Goal: Transaction & Acquisition: Download file/media

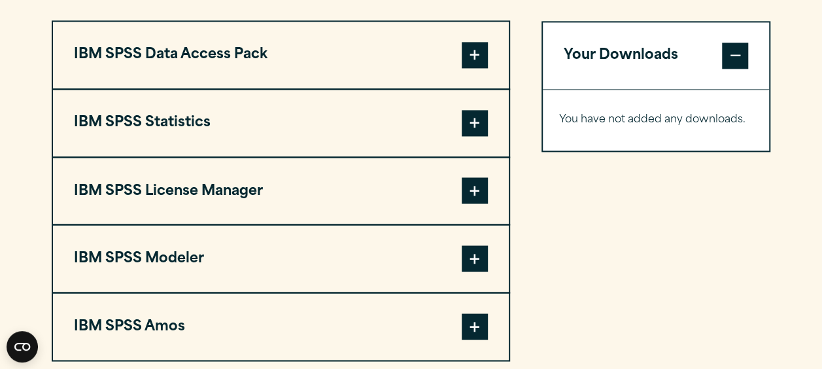
scroll to position [1126, 0]
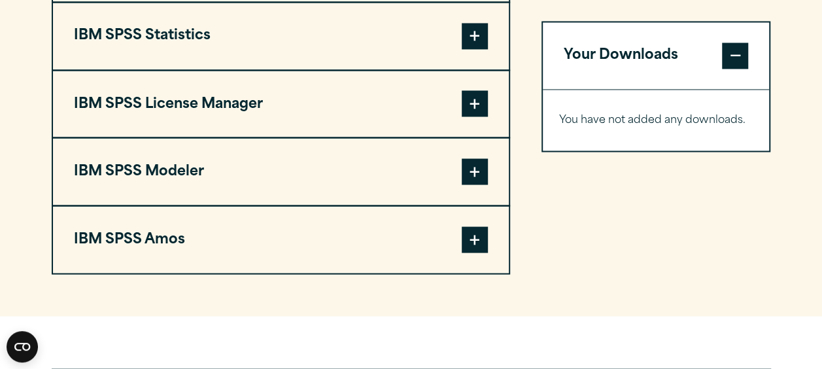
click at [471, 169] on span at bounding box center [475, 171] width 26 height 26
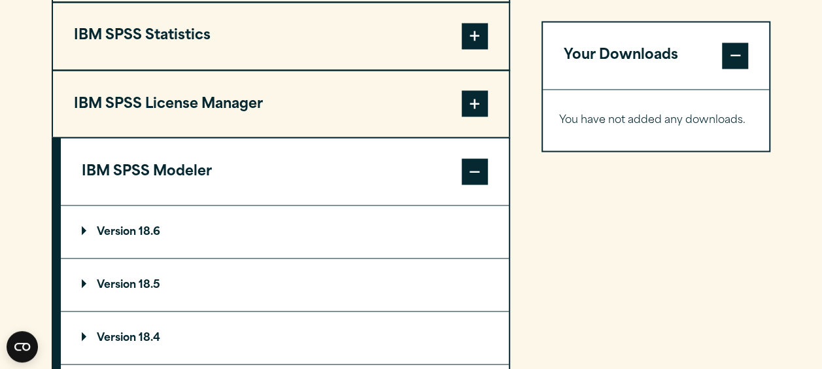
click at [108, 226] on p "Version 18.6" at bounding box center [121, 231] width 78 height 10
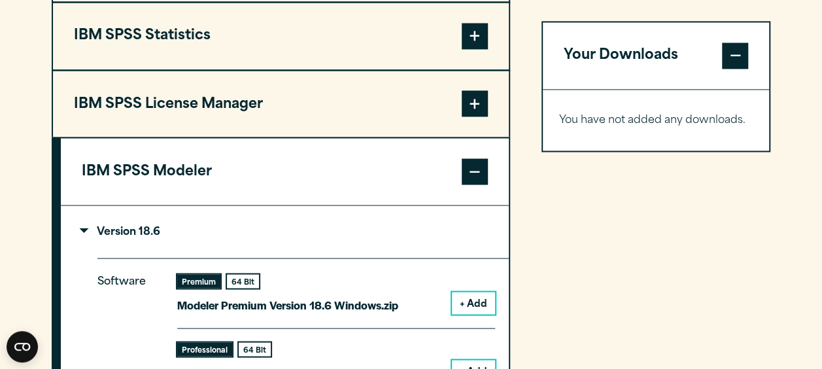
click at [479, 307] on button "+ Add" at bounding box center [473, 303] width 43 height 22
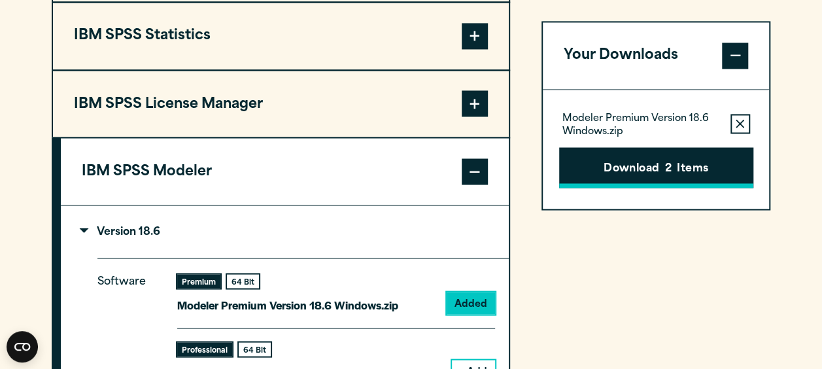
click at [679, 165] on button "Download 2 Items" at bounding box center [656, 167] width 194 height 41
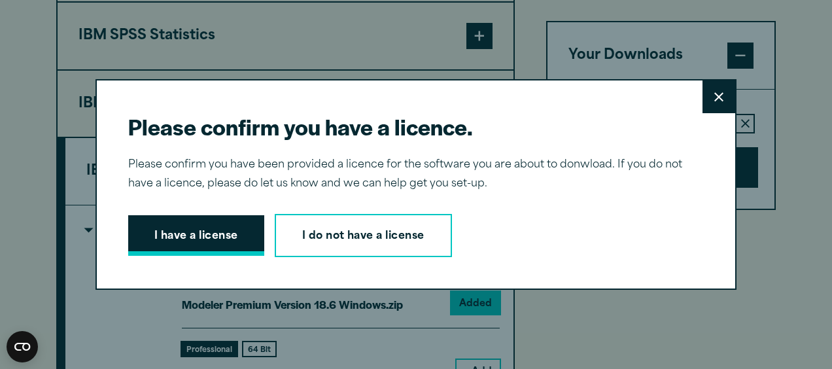
click at [172, 234] on button "I have a license" at bounding box center [196, 235] width 136 height 41
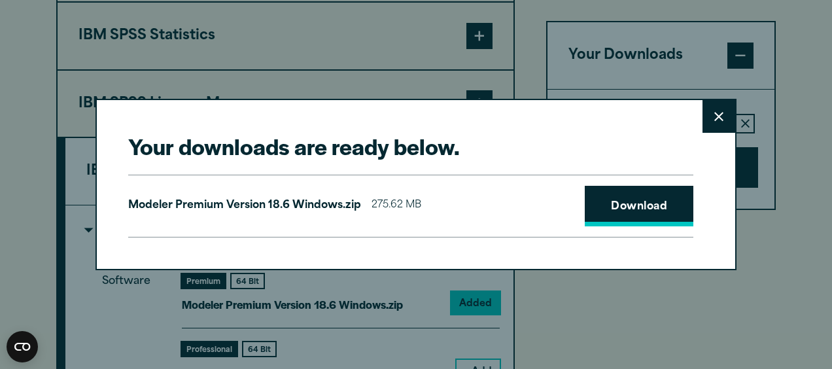
click at [638, 213] on link "Download" at bounding box center [639, 206] width 109 height 41
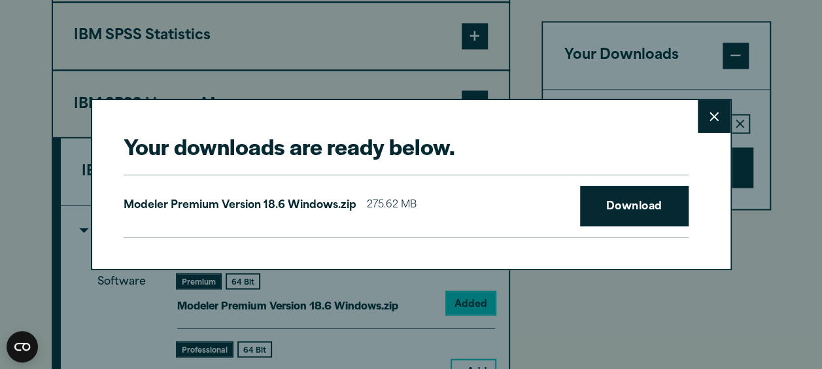
click at [760, 232] on div "Your downloads are ready below. Close Modeler Premium Version 18.6 Windows.zip …" at bounding box center [411, 184] width 822 height 369
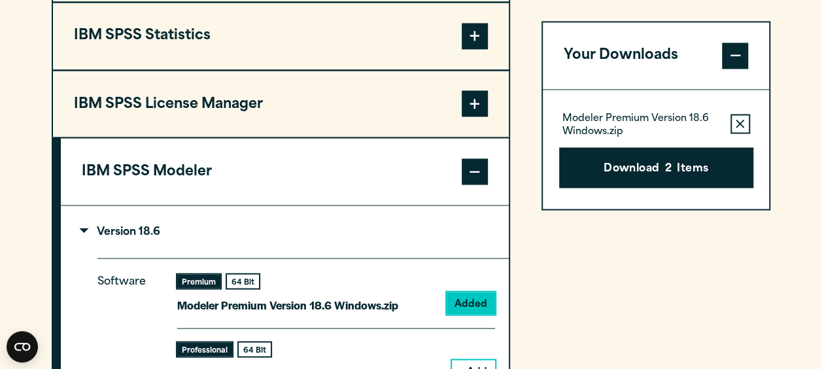
click at [475, 361] on button "+ Add" at bounding box center [473, 371] width 43 height 22
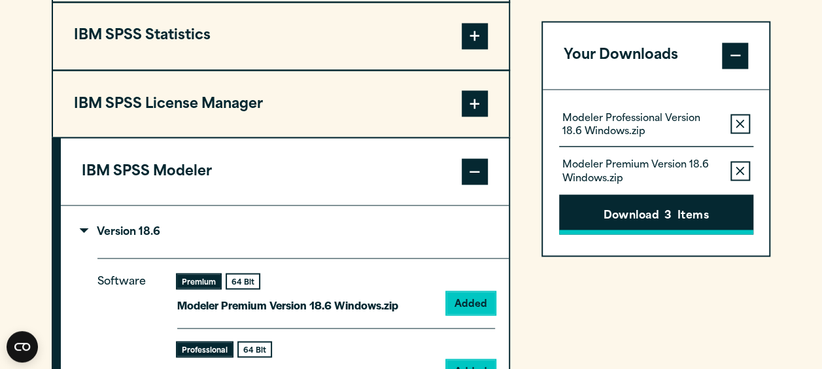
click at [666, 224] on button "Download 3 Items" at bounding box center [656, 214] width 194 height 41
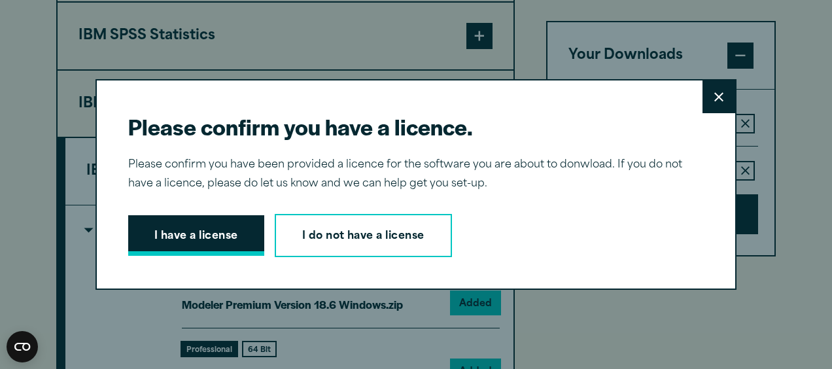
click at [221, 228] on button "I have a license" at bounding box center [196, 235] width 136 height 41
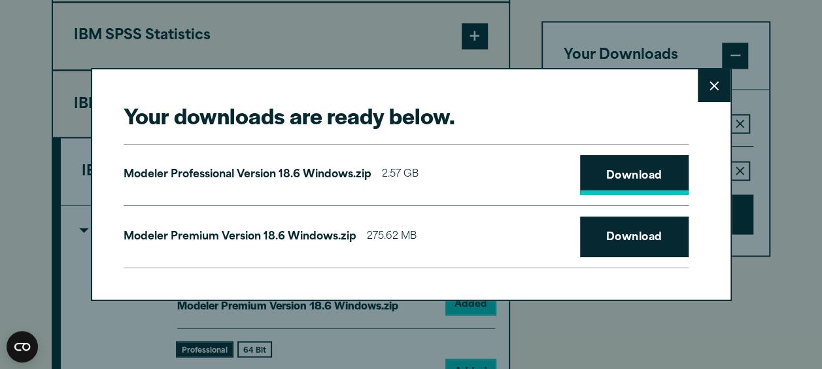
click at [632, 178] on link "Download" at bounding box center [634, 175] width 109 height 41
